Goal: Information Seeking & Learning: Understand process/instructions

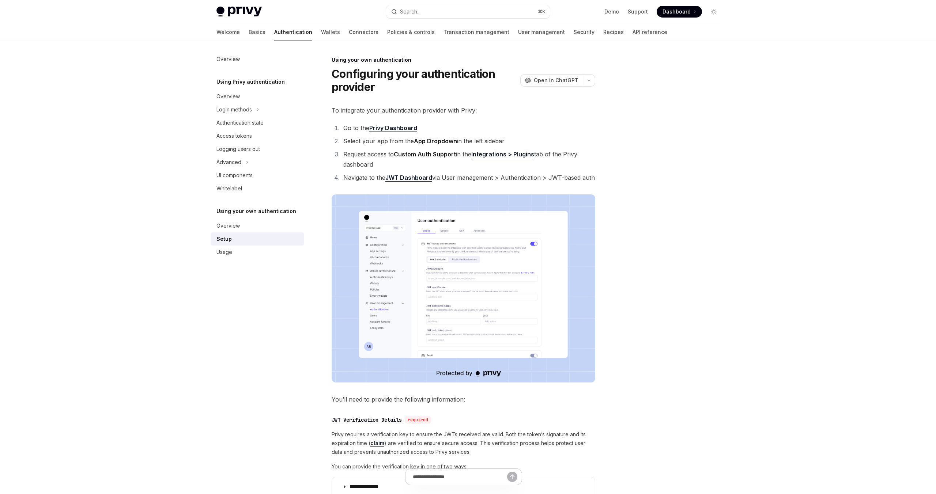
type textarea "*"
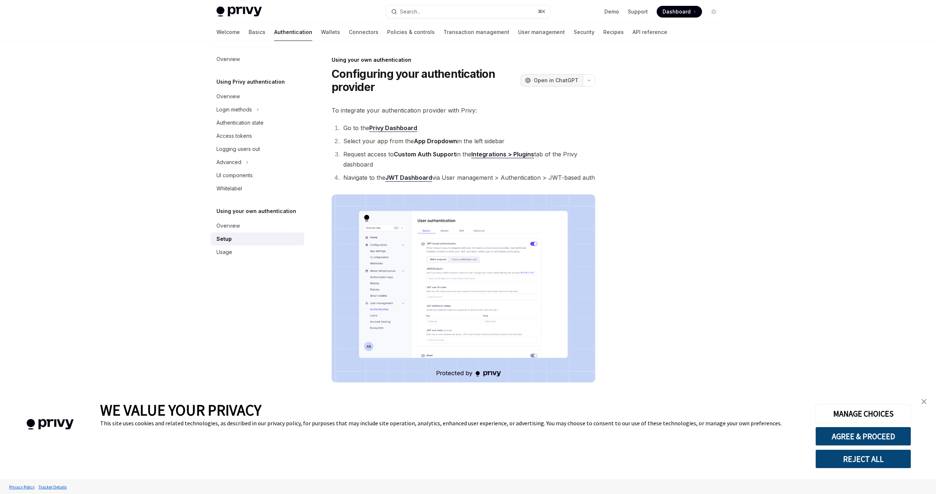
click at [543, 82] on span "Open in ChatGPT" at bounding box center [556, 80] width 45 height 7
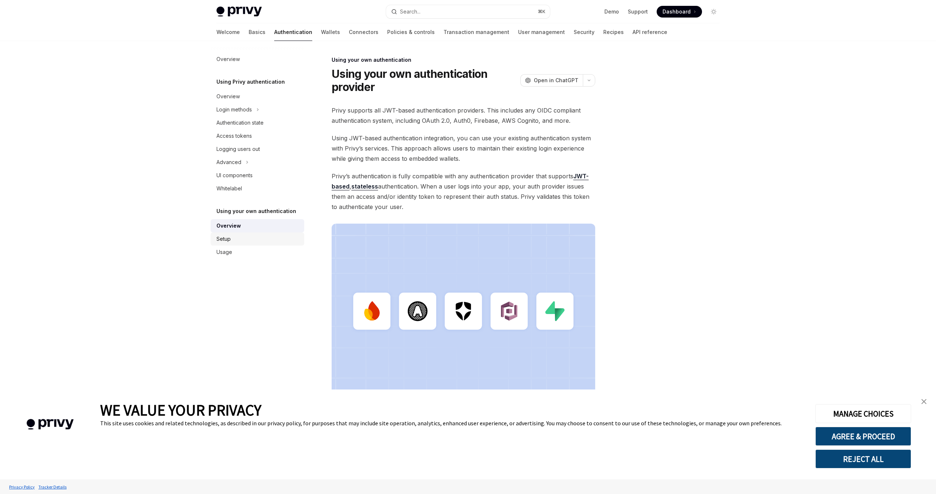
click at [227, 237] on div "Setup" at bounding box center [223, 239] width 14 height 9
type textarea "*"
